Goal: Navigation & Orientation: Understand site structure

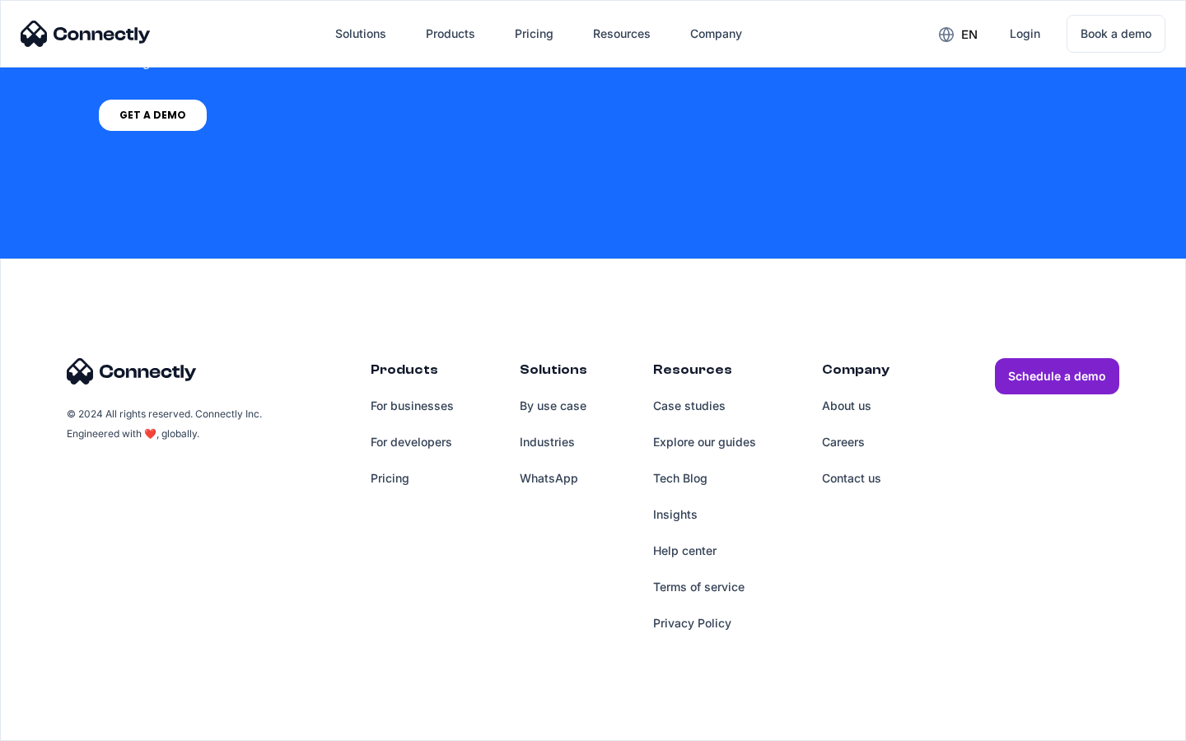
scroll to position [1249, 0]
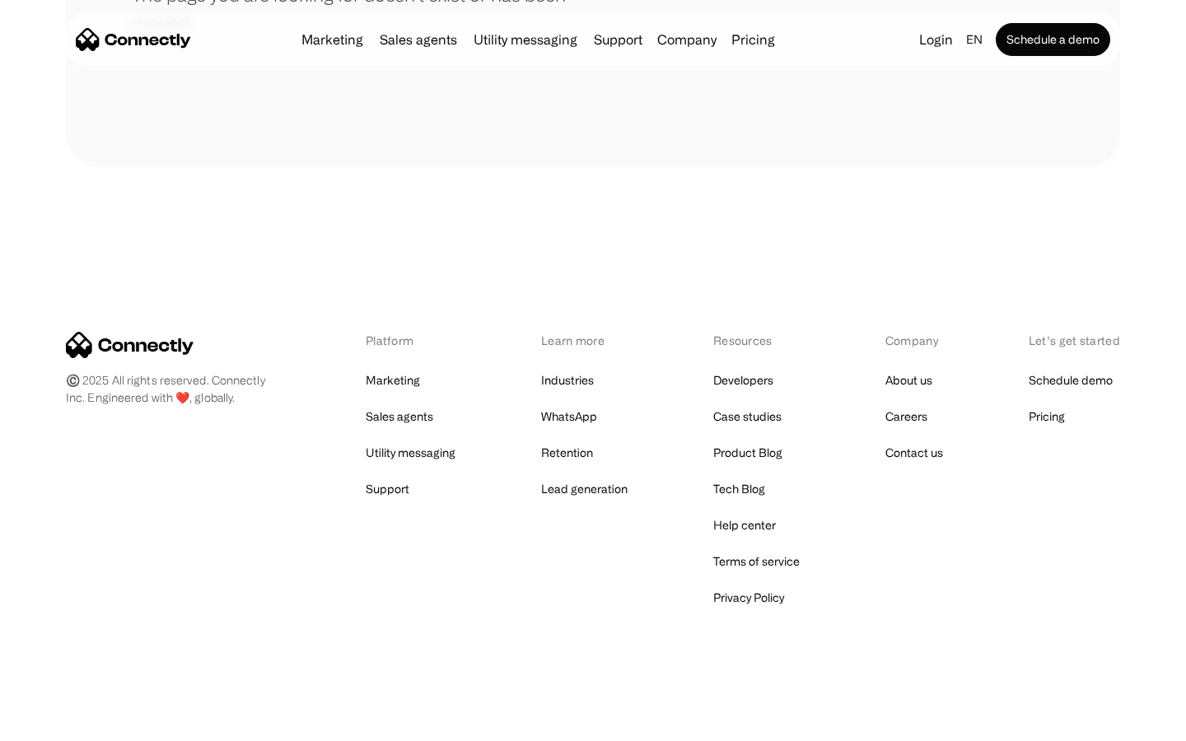
scroll to position [301, 0]
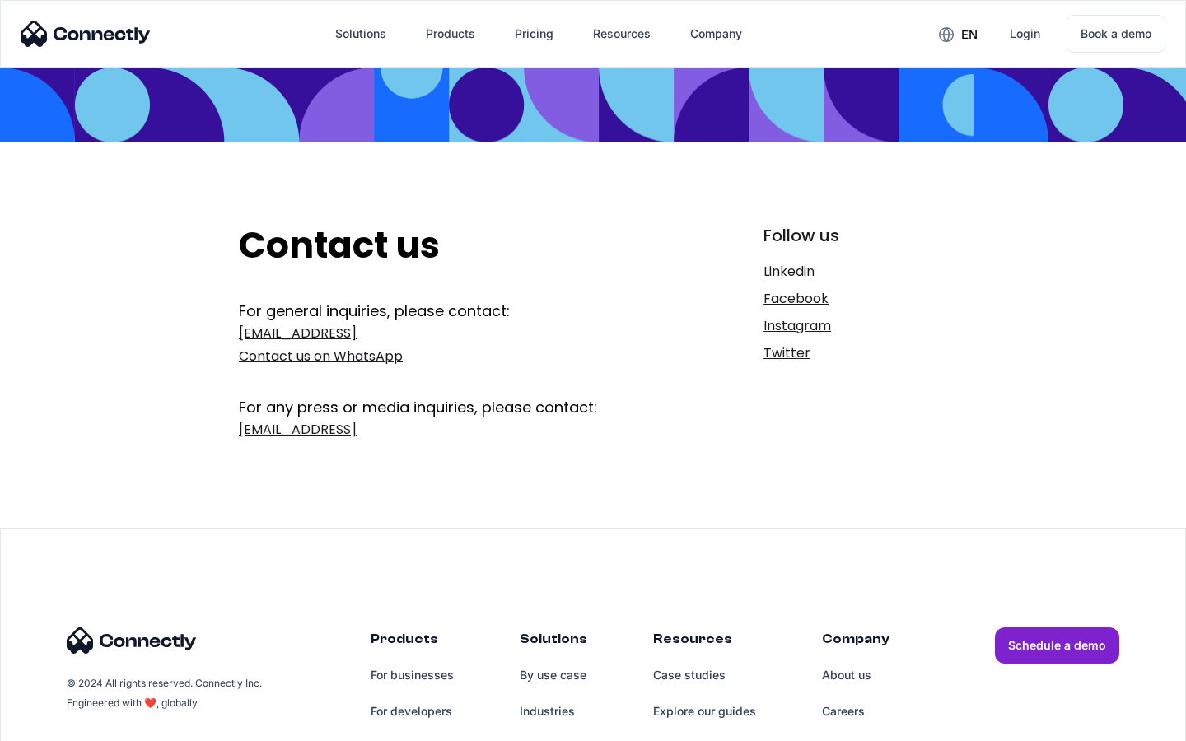
scroll to position [269, 0]
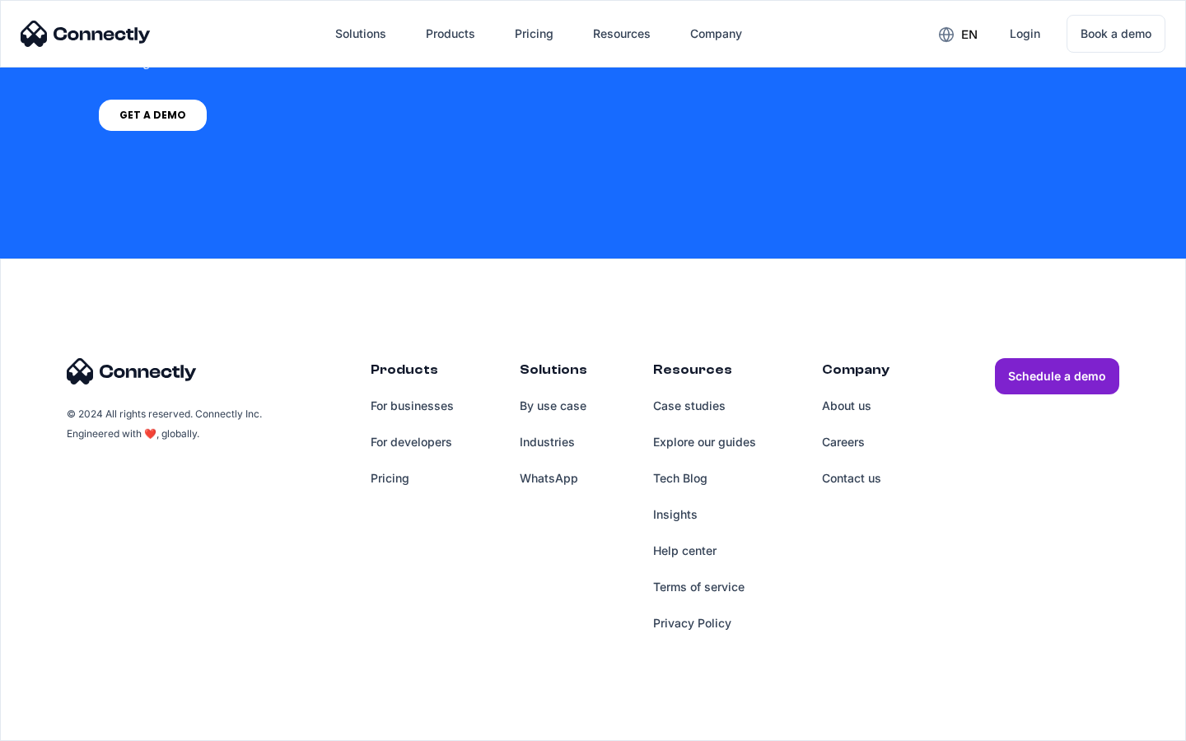
scroll to position [4803, 0]
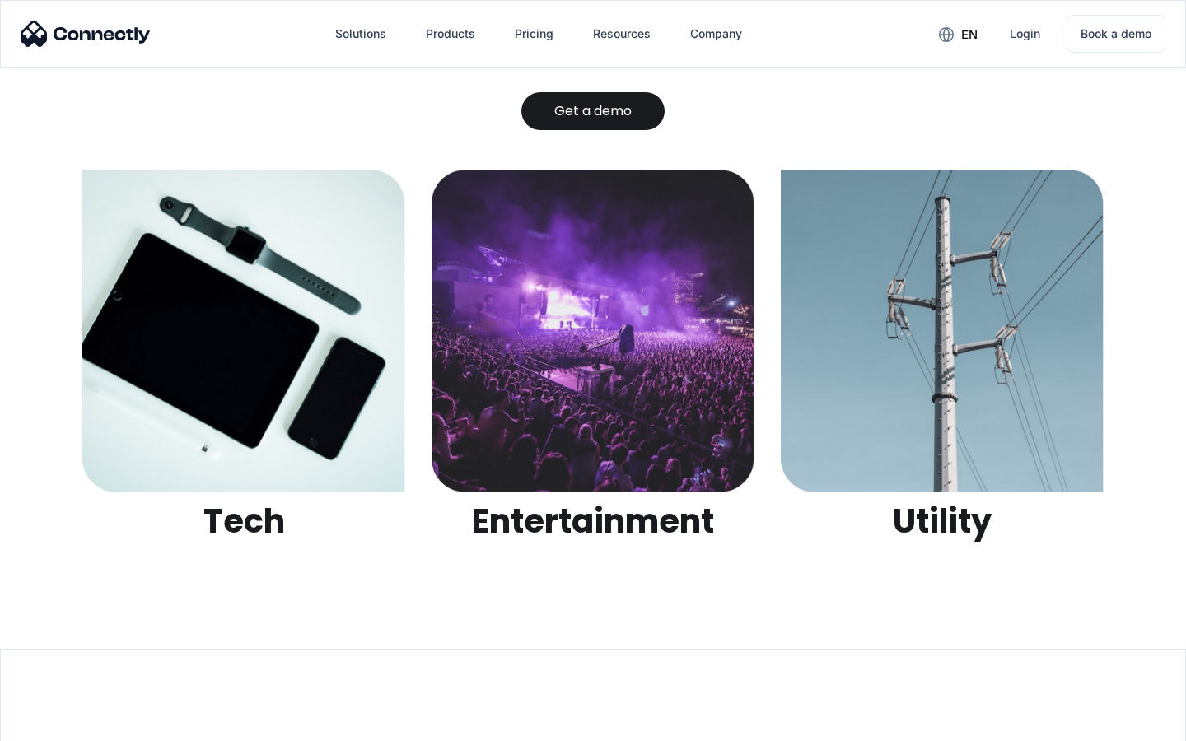
scroll to position [5196, 0]
